Goal: Information Seeking & Learning: Learn about a topic

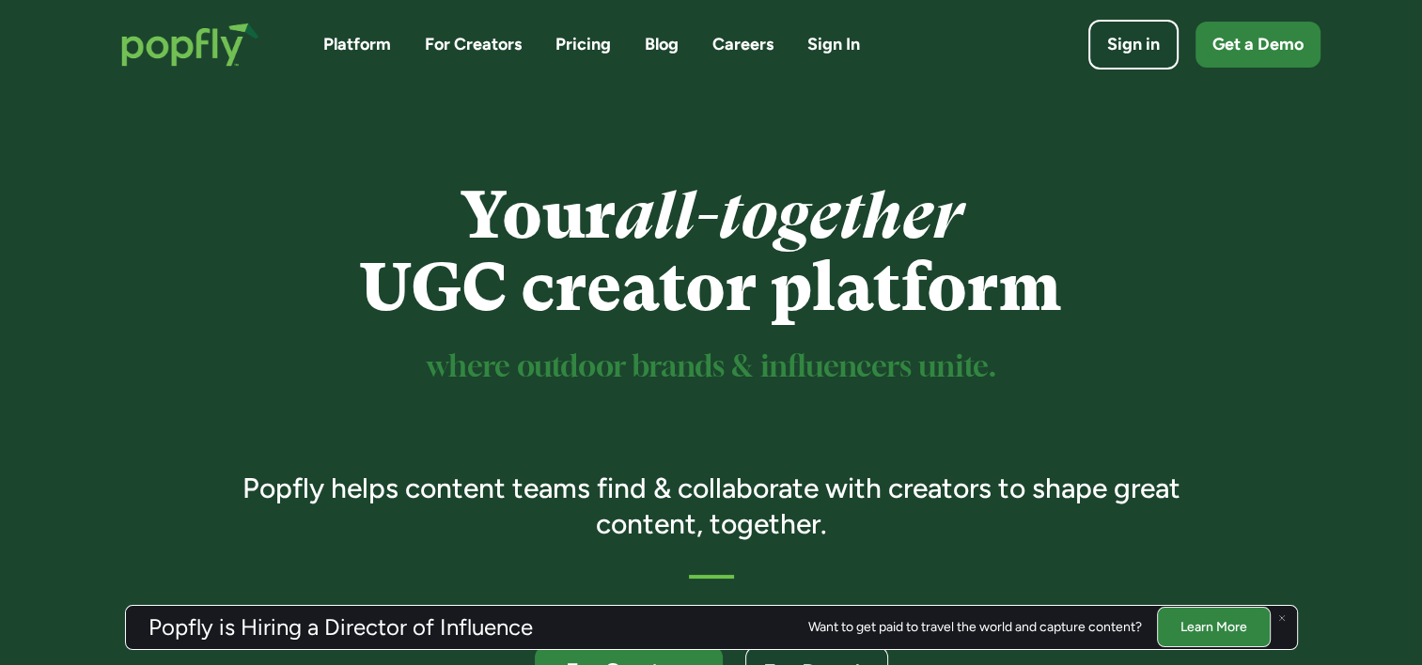
click at [1232, 621] on link "Learn More" at bounding box center [1214, 627] width 114 height 40
click at [577, 42] on link "Pricing" at bounding box center [582, 44] width 55 height 23
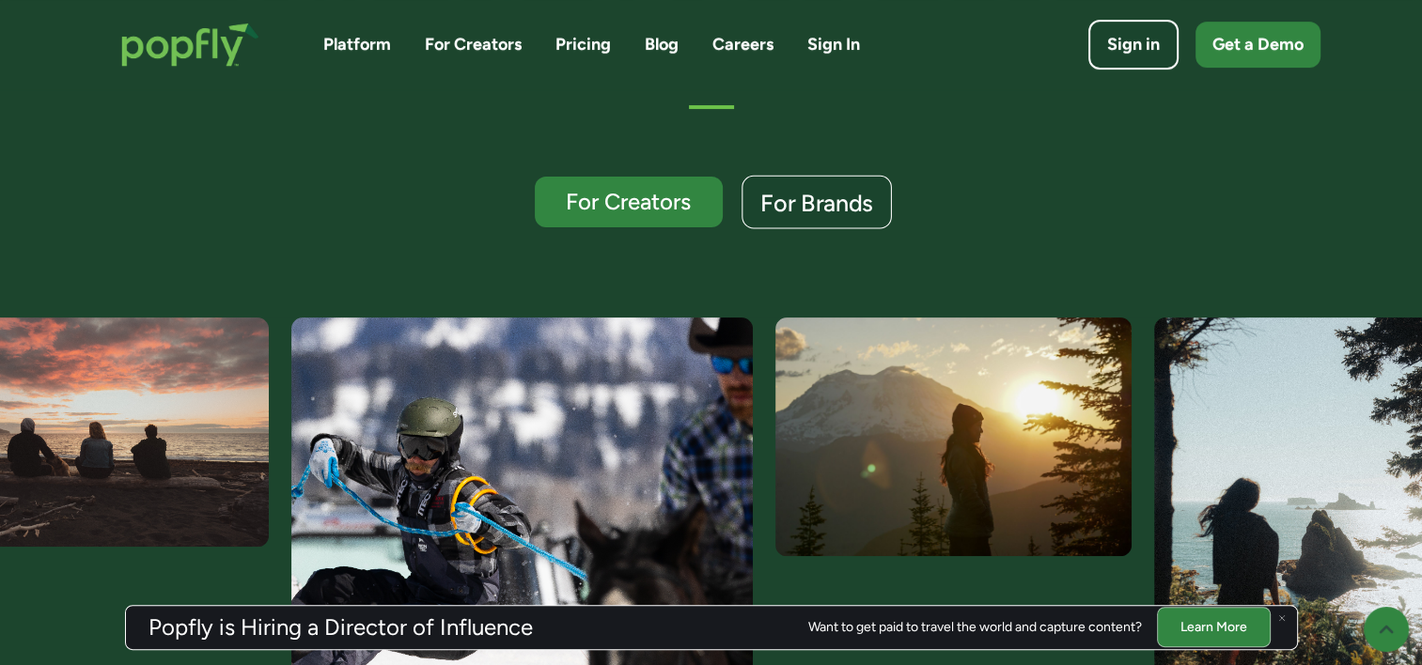
click at [824, 206] on div "For Brands" at bounding box center [816, 203] width 113 height 24
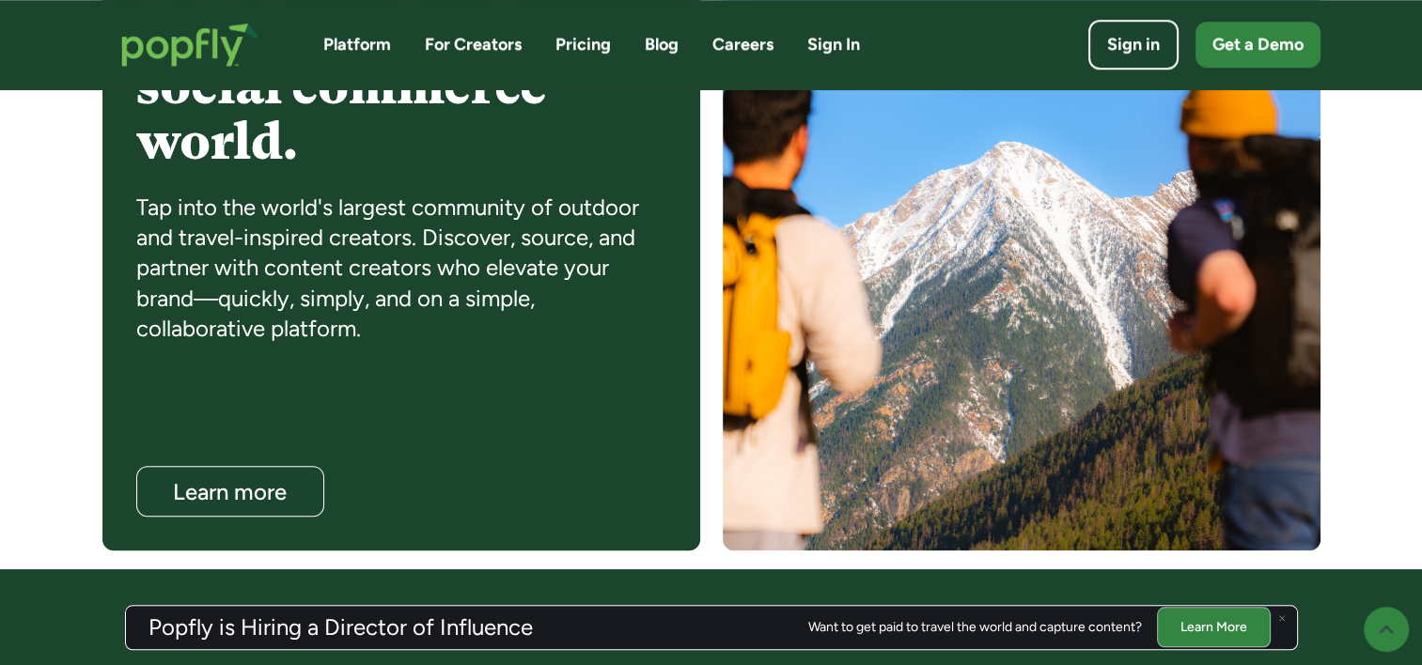
scroll to position [1662, 0]
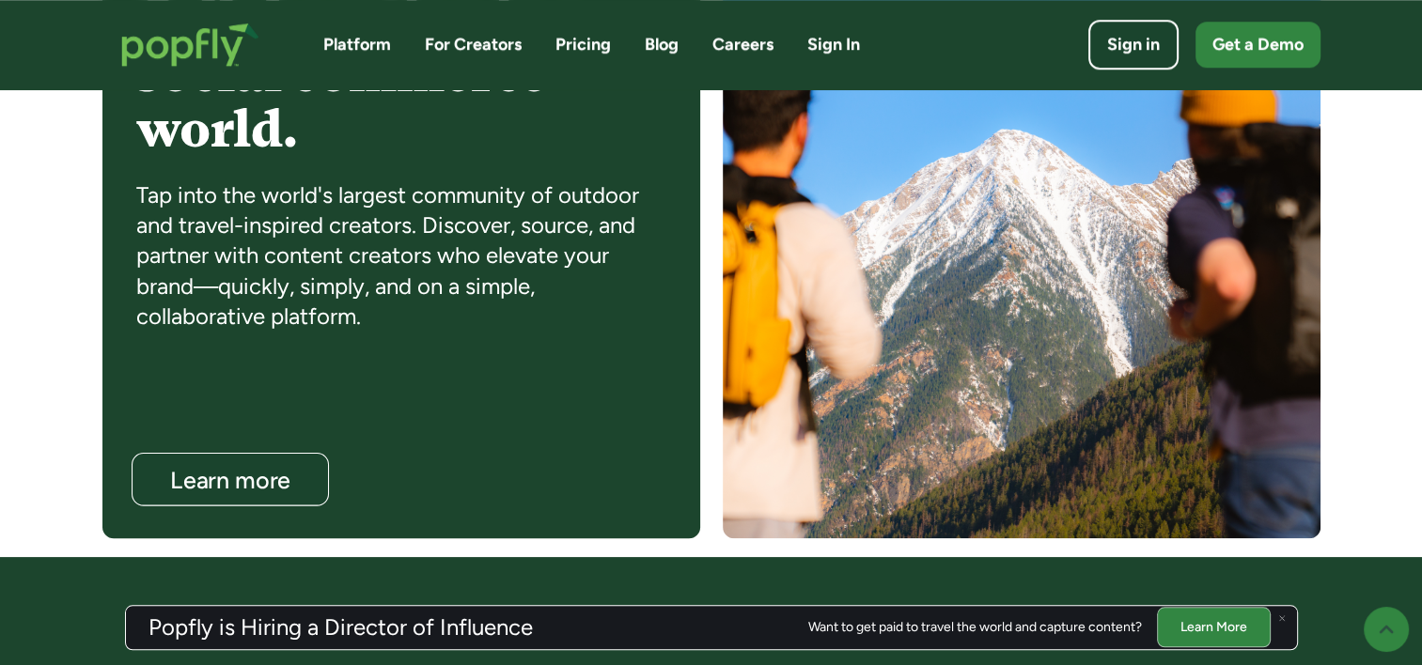
click at [236, 471] on div "Learn more" at bounding box center [229, 480] width 160 height 24
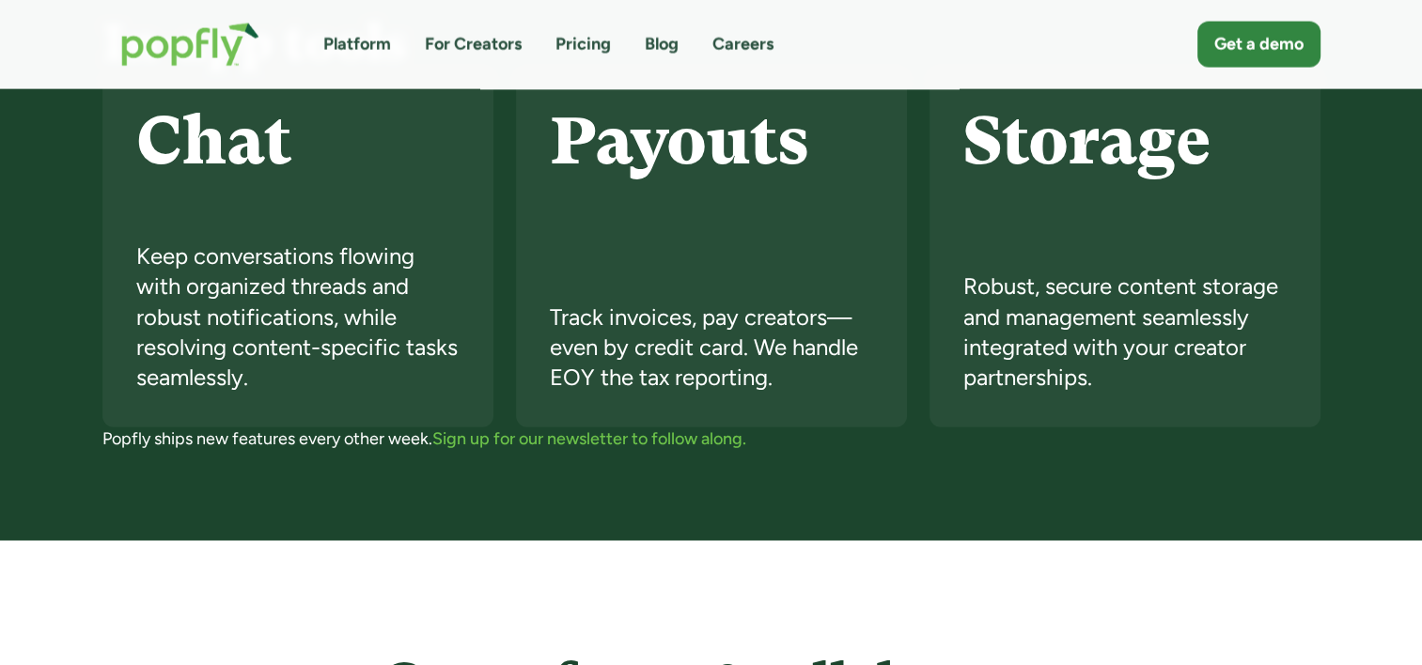
scroll to position [4314, 0]
